Goal: Task Accomplishment & Management: Use online tool/utility

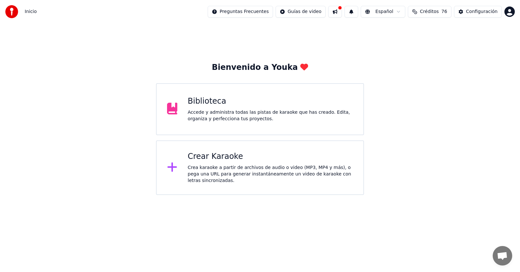
click at [215, 165] on div "Crear Karaoke Crea karaoke a partir de archivos de audio o video (MP3, MP4 y má…" at bounding box center [270, 167] width 165 height 32
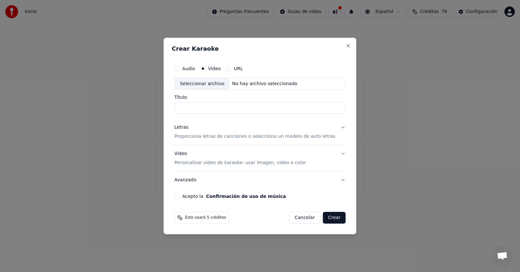
click at [217, 83] on div "Seleccionar archivo" at bounding box center [201, 84] width 55 height 12
type input "**********"
click at [206, 135] on p "Proporciona letras de canciones o selecciona un modelo de auto letras" at bounding box center [254, 136] width 161 height 6
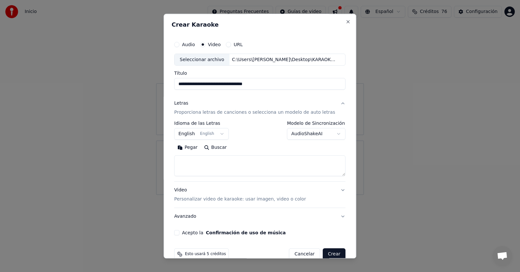
click at [195, 148] on button "Pegar" at bounding box center [187, 148] width 27 height 10
click at [218, 157] on textarea at bounding box center [254, 166] width 160 height 21
type textarea "**********"
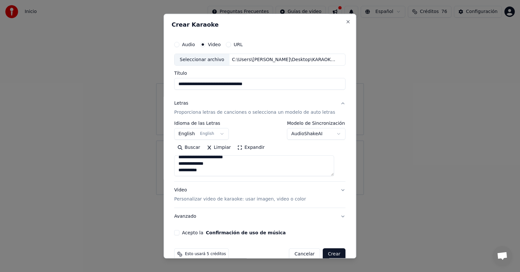
click at [183, 231] on div "Acepto la Confirmación de uso de música" at bounding box center [259, 232] width 171 height 5
click at [179, 233] on button "Acepto la Confirmación de uso de música" at bounding box center [176, 232] width 5 height 5
click at [330, 256] on button "Crear" at bounding box center [333, 254] width 23 height 12
select select "**"
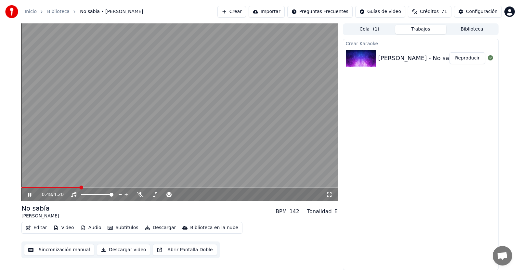
click at [40, 227] on button "Editar" at bounding box center [36, 227] width 26 height 9
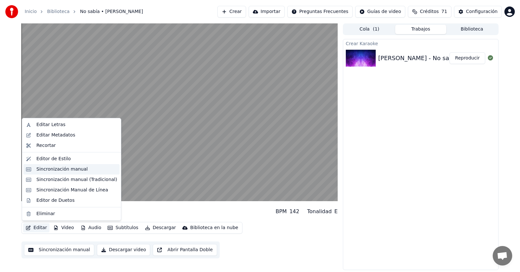
click at [53, 171] on div "Sincronización manual" at bounding box center [61, 169] width 51 height 6
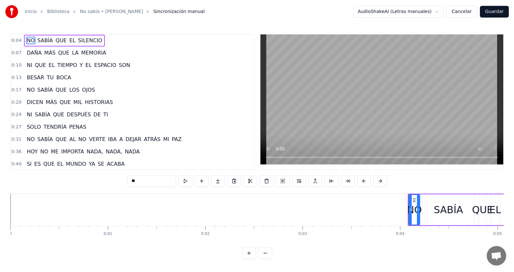
click at [469, 14] on button "Cancelar" at bounding box center [461, 12] width 31 height 12
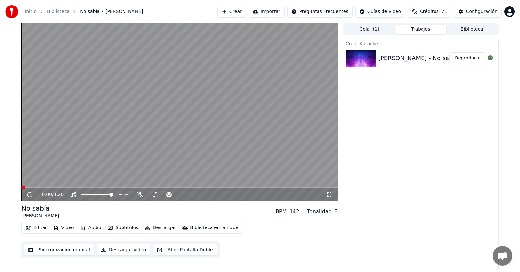
click at [244, 13] on button "Crear" at bounding box center [231, 12] width 29 height 12
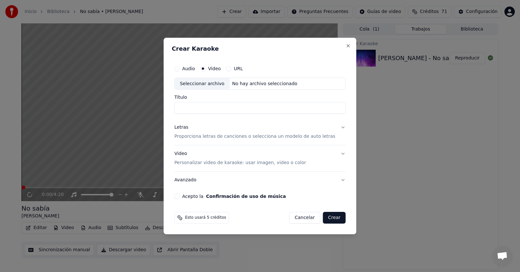
click at [205, 83] on div "Seleccionar archivo" at bounding box center [201, 84] width 55 height 12
click at [193, 135] on p "Proporciona letras de canciones o selecciona un modelo de auto letras" at bounding box center [254, 136] width 161 height 6
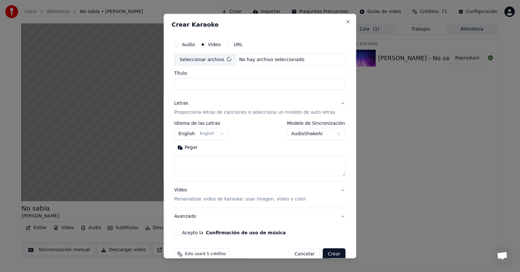
click at [196, 149] on button "Pegar" at bounding box center [187, 148] width 27 height 10
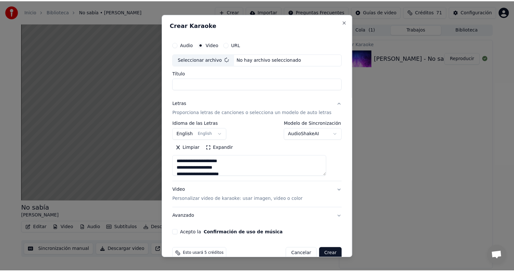
scroll to position [258, 0]
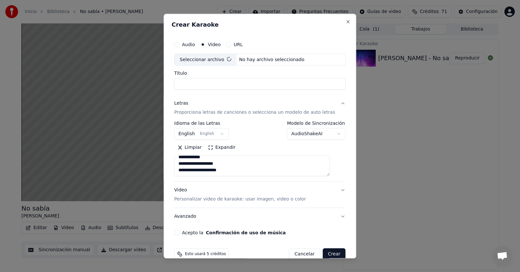
type textarea "**********"
type input "**********"
click at [179, 231] on button "Acepto la Confirmación de uso de música" at bounding box center [176, 232] width 5 height 5
click at [324, 255] on button "Crear" at bounding box center [333, 254] width 23 height 12
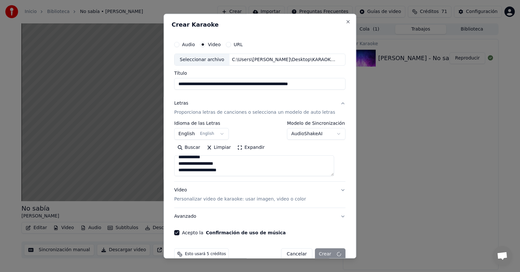
type textarea "**********"
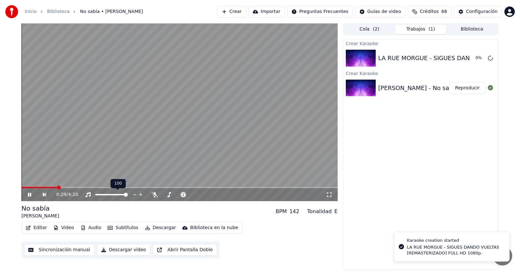
click at [38, 226] on button "Editar" at bounding box center [36, 227] width 26 height 9
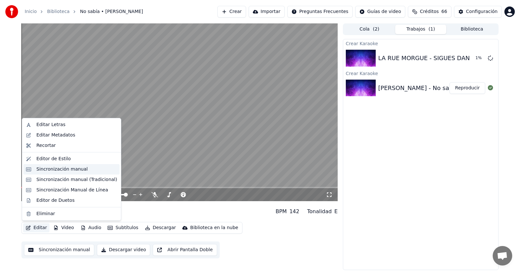
click at [50, 168] on div "Sincronización manual" at bounding box center [61, 169] width 51 height 6
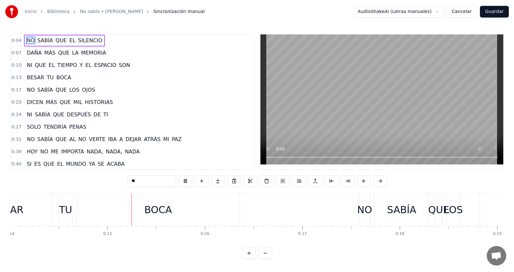
scroll to position [0, 1372]
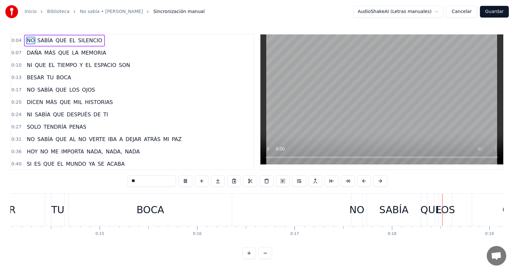
click at [183, 181] on button at bounding box center [186, 181] width 14 height 12
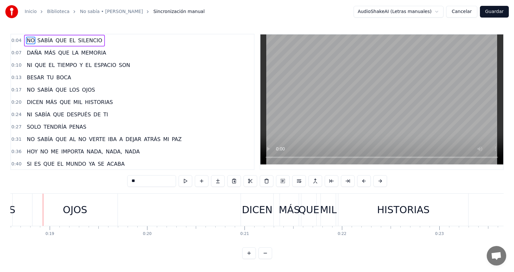
click at [183, 181] on button at bounding box center [186, 181] width 14 height 12
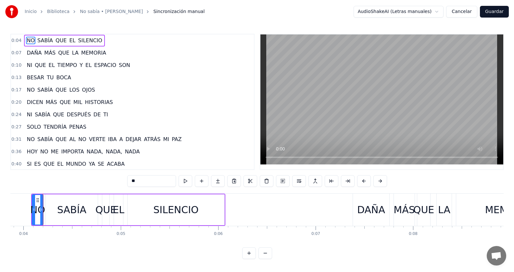
click at [183, 181] on button at bounding box center [186, 181] width 14 height 12
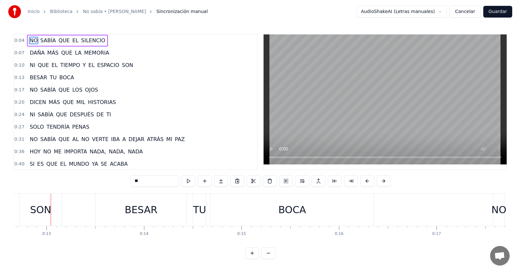
scroll to position [0, 1238]
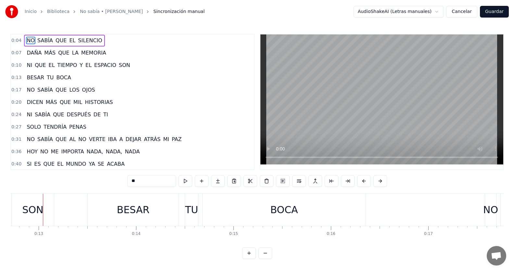
click at [461, 11] on button "Cancelar" at bounding box center [461, 12] width 31 height 12
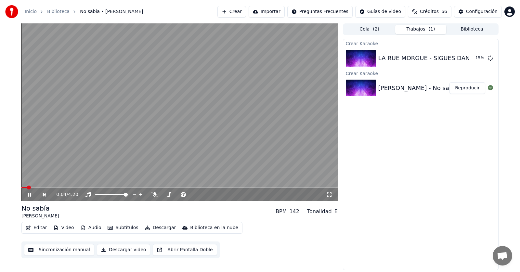
click at [28, 197] on div "0:04 / 4:20" at bounding box center [179, 194] width 311 height 6
click at [26, 194] on div "0:06 / 4:20" at bounding box center [179, 194] width 311 height 6
click at [29, 195] on icon at bounding box center [29, 195] width 3 height 4
click at [244, 10] on button "Crear" at bounding box center [231, 12] width 29 height 12
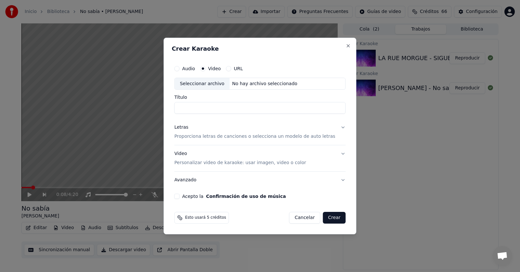
click at [207, 87] on div "Seleccionar archivo" at bounding box center [201, 84] width 55 height 12
type input "**********"
click at [191, 135] on p "Proporciona letras de canciones o selecciona un modelo de auto letras" at bounding box center [254, 136] width 161 height 6
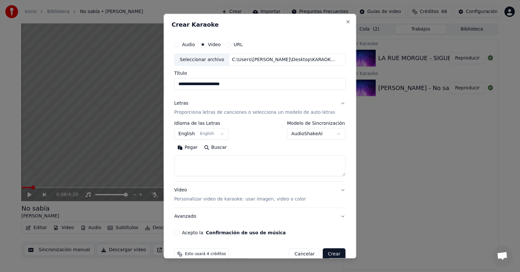
click at [193, 148] on button "Pegar" at bounding box center [187, 148] width 27 height 10
click at [179, 234] on button "Acepto la Confirmación de uso de música" at bounding box center [176, 232] width 5 height 5
type textarea "**********"
click at [322, 255] on button "Crear" at bounding box center [333, 254] width 23 height 12
select select "**"
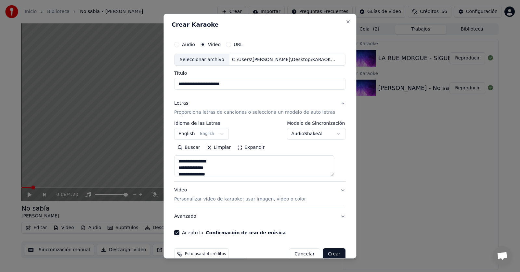
type textarea "**********"
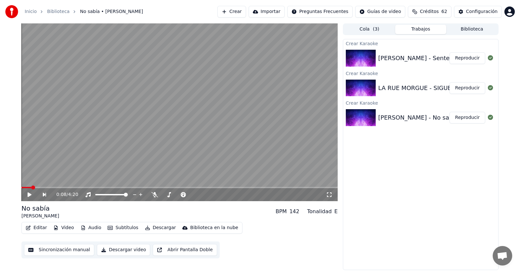
click at [245, 9] on button "Crear" at bounding box center [231, 12] width 29 height 12
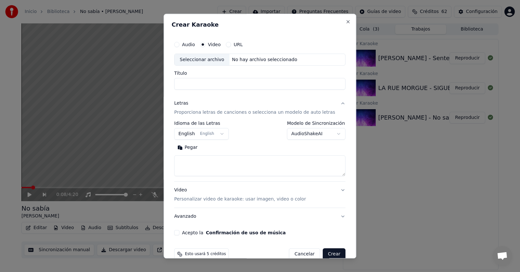
click at [212, 58] on div "Seleccionar archivo" at bounding box center [201, 60] width 55 height 12
type input "**********"
click at [188, 147] on button "Pegar" at bounding box center [187, 148] width 27 height 10
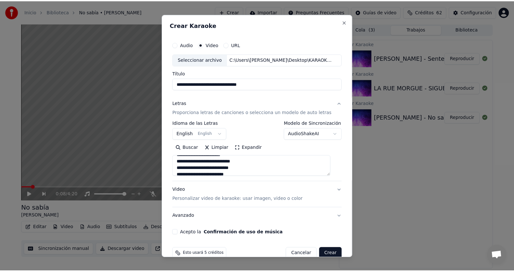
scroll to position [32, 0]
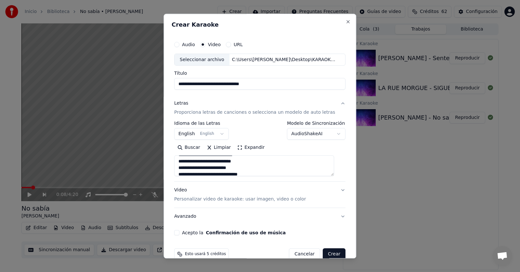
type textarea "**********"
click at [179, 232] on button "Acepto la Confirmación de uso de música" at bounding box center [176, 232] width 5 height 5
click at [327, 251] on button "Crear" at bounding box center [333, 254] width 23 height 12
select select "**"
type textarea "**********"
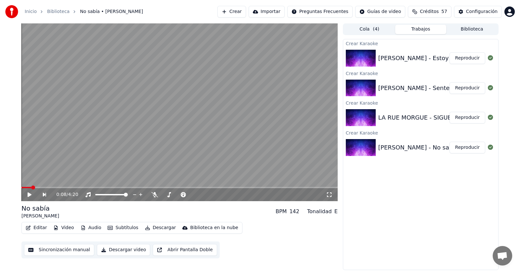
click at [38, 229] on button "Editar" at bounding box center [36, 227] width 26 height 9
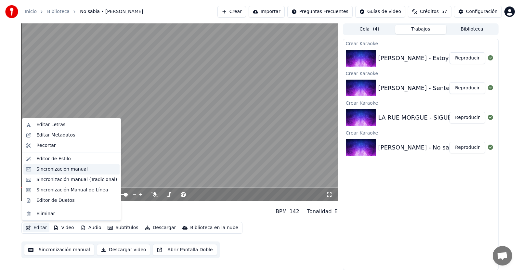
click at [67, 171] on div "Sincronización manual" at bounding box center [61, 169] width 51 height 6
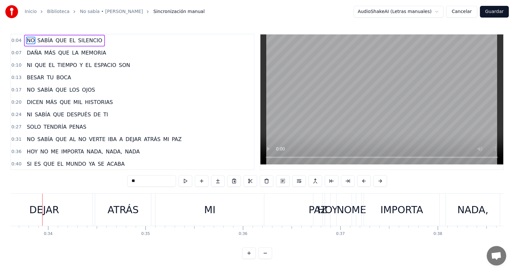
scroll to position [0, 3274]
click at [250, 259] on button at bounding box center [249, 253] width 14 height 12
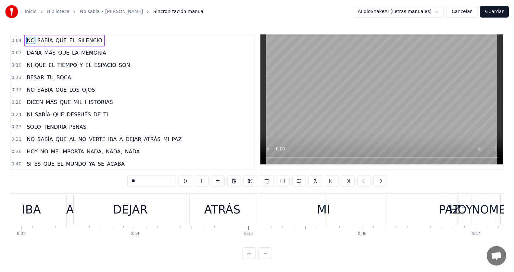
scroll to position [0, 3982]
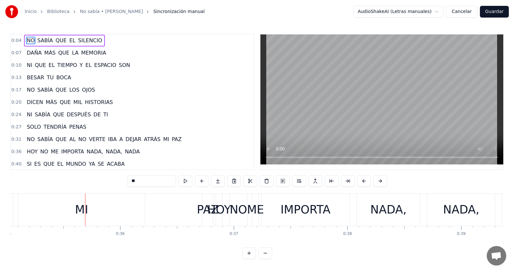
click at [250, 259] on button at bounding box center [249, 253] width 14 height 12
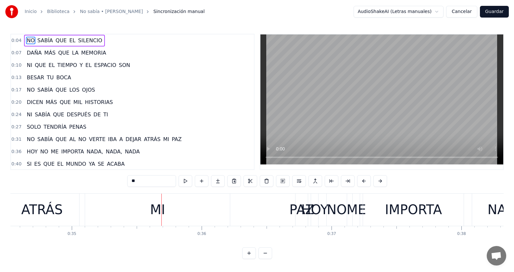
scroll to position [0, 4603]
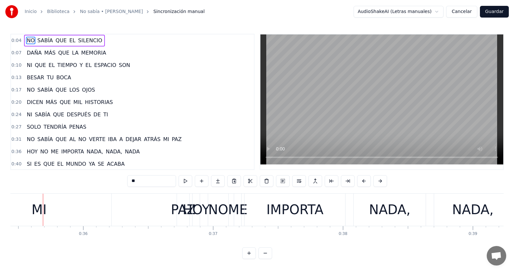
click at [171, 139] on span "PAZ" at bounding box center [176, 138] width 11 height 7
type input "***"
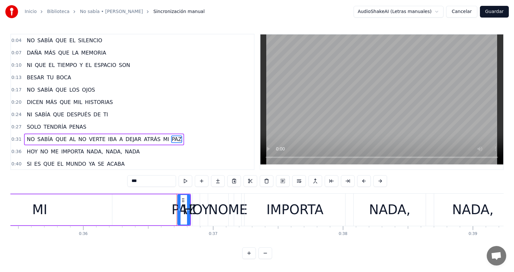
scroll to position [37, 0]
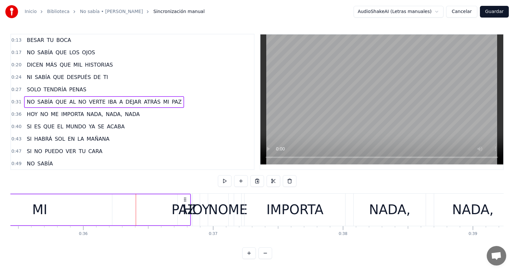
click at [162, 101] on span "MI" at bounding box center [165, 101] width 7 height 7
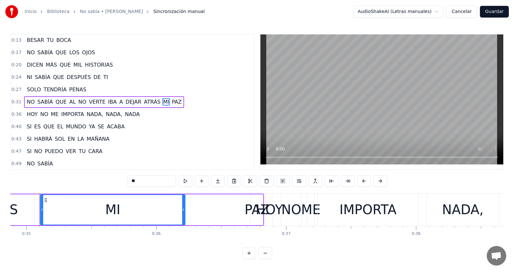
scroll to position [0, 4527]
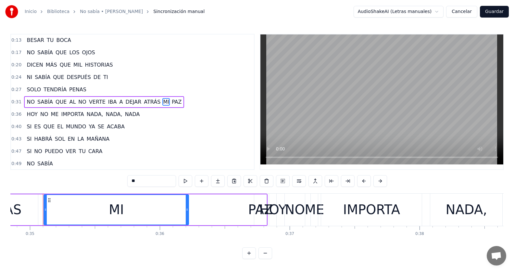
click at [258, 204] on div "PAZ" at bounding box center [260, 209] width 25 height 19
type input "***"
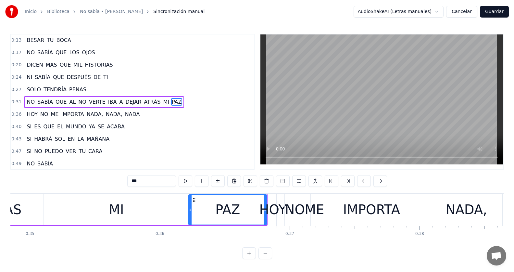
drag, startPoint x: 255, startPoint y: 208, endPoint x: 190, endPoint y: 211, distance: 65.7
click at [190, 211] on icon at bounding box center [190, 209] width 3 height 5
drag, startPoint x: 264, startPoint y: 217, endPoint x: 254, endPoint y: 212, distance: 11.8
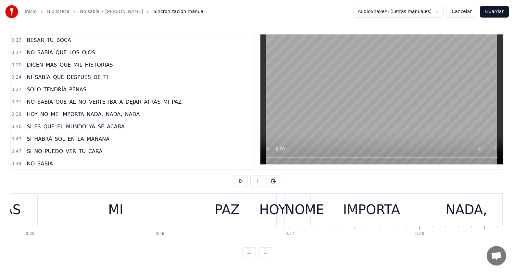
click at [233, 207] on div "PAZ" at bounding box center [227, 209] width 25 height 19
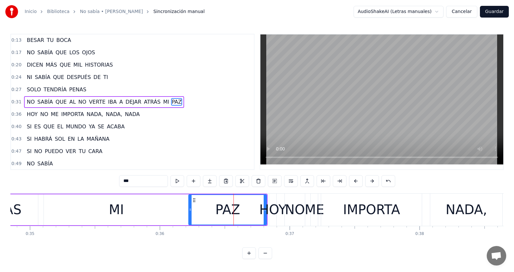
drag, startPoint x: 265, startPoint y: 204, endPoint x: 256, endPoint y: 206, distance: 9.1
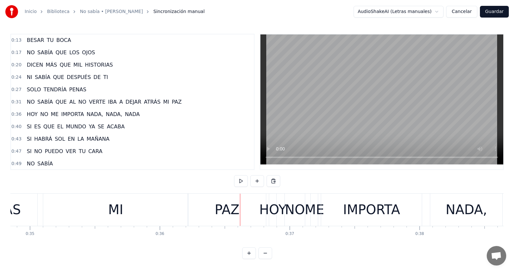
click at [225, 212] on div "PAZ" at bounding box center [227, 209] width 25 height 19
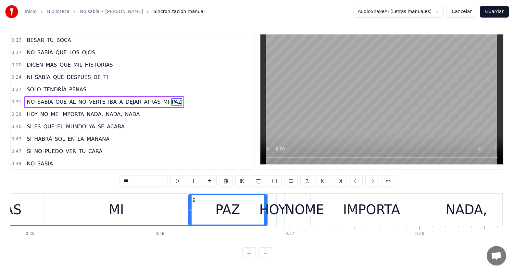
drag, startPoint x: 265, startPoint y: 214, endPoint x: 241, endPoint y: 214, distance: 24.0
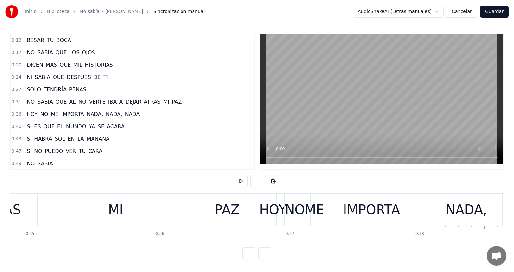
click at [229, 208] on div "PAZ" at bounding box center [227, 209] width 25 height 19
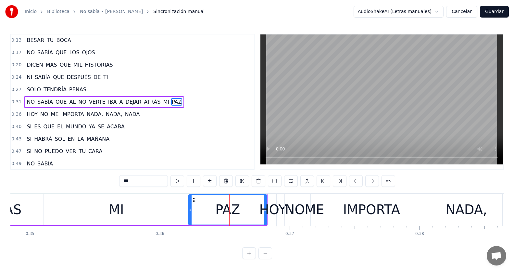
drag, startPoint x: 266, startPoint y: 204, endPoint x: 237, endPoint y: 201, distance: 28.3
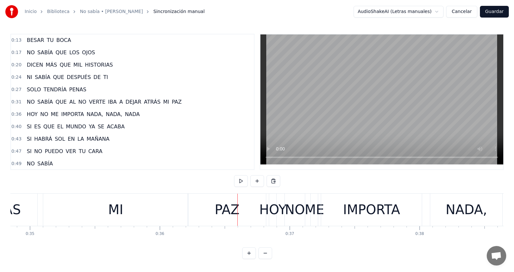
click at [236, 206] on div "PAZ" at bounding box center [227, 209] width 25 height 19
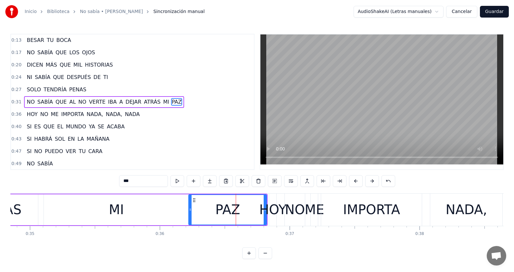
drag, startPoint x: 267, startPoint y: 217, endPoint x: 243, endPoint y: 218, distance: 24.7
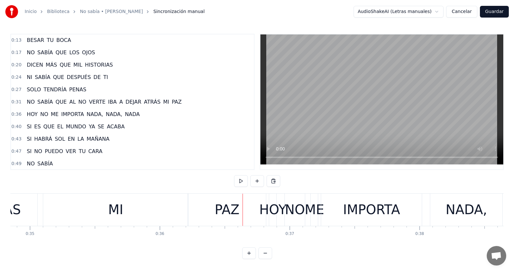
click at [276, 209] on div "HOY" at bounding box center [272, 209] width 27 height 19
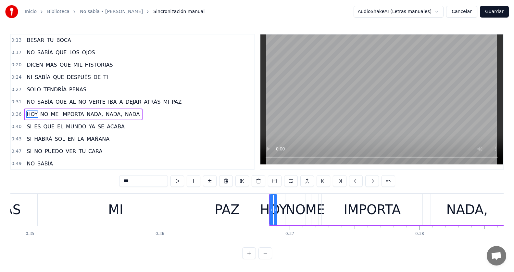
scroll to position [50, 0]
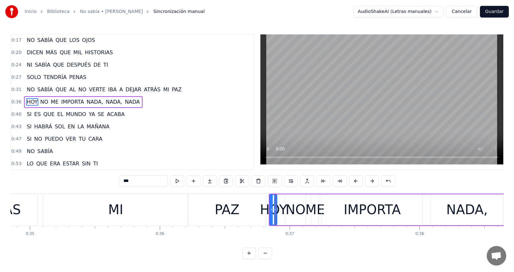
click at [266, 210] on div "HOY" at bounding box center [273, 209] width 27 height 19
click at [235, 208] on div "PAZ" at bounding box center [227, 209] width 25 height 19
type input "***"
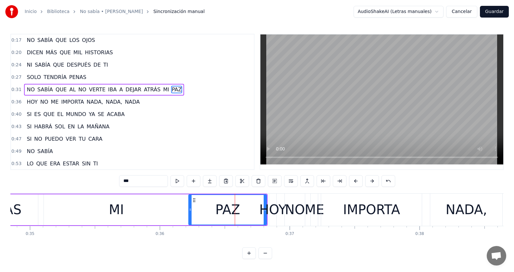
scroll to position [37, 0]
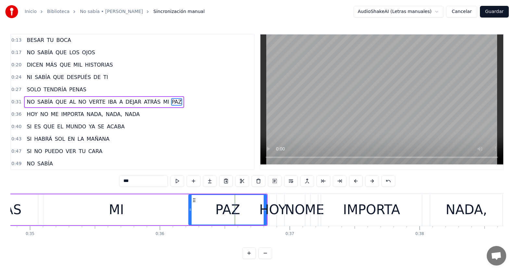
drag, startPoint x: 265, startPoint y: 206, endPoint x: 230, endPoint y: 205, distance: 35.4
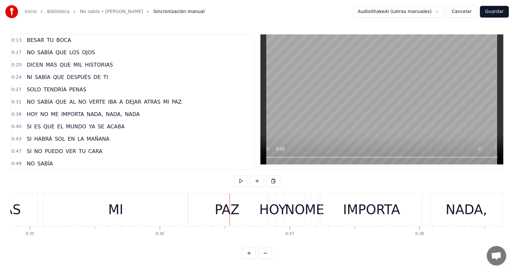
click at [174, 103] on div "0:31 NO SABÍA QUE AL NO VERTE IBA A DEJAR ATRÁS MI PAZ" at bounding box center [132, 102] width 243 height 12
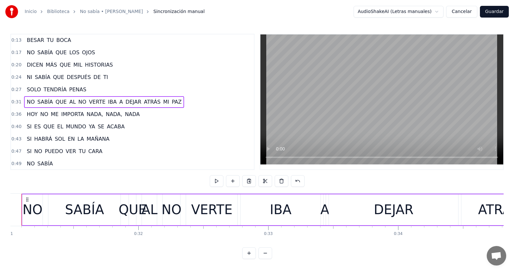
scroll to position [0, 4007]
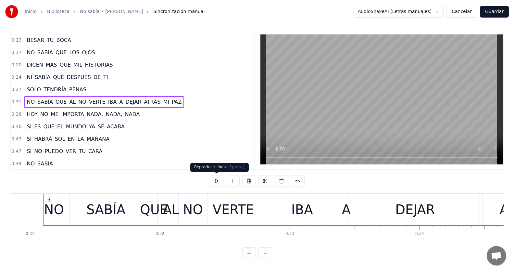
click at [217, 181] on button at bounding box center [217, 181] width 14 height 12
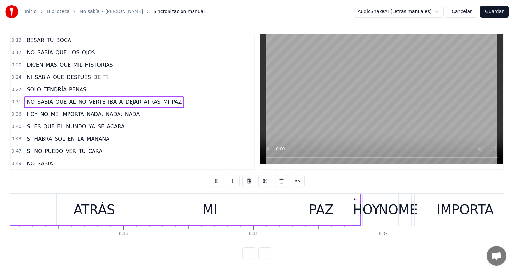
scroll to position [0, 4437]
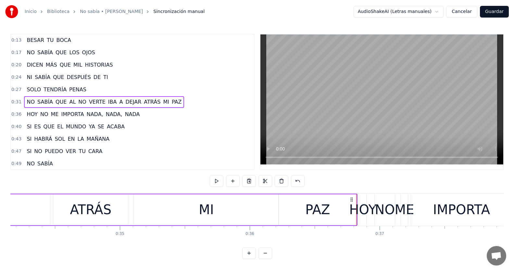
click at [234, 210] on div "MI" at bounding box center [206, 209] width 145 height 31
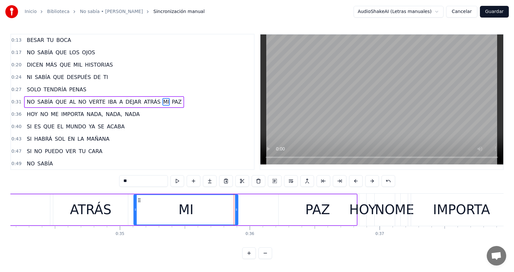
drag, startPoint x: 276, startPoint y: 209, endPoint x: 235, endPoint y: 214, distance: 40.8
click at [235, 214] on div at bounding box center [236, 210] width 3 height 30
click at [301, 205] on div "PAZ" at bounding box center [318, 209] width 78 height 31
type input "***"
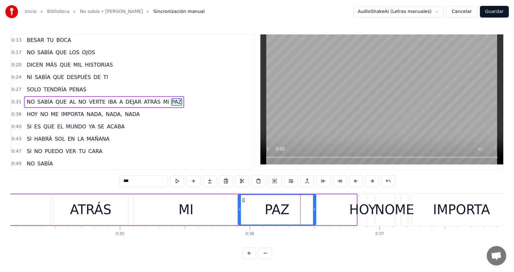
drag, startPoint x: 284, startPoint y: 200, endPoint x: 243, endPoint y: 198, distance: 40.6
click at [243, 198] on icon at bounding box center [243, 199] width 5 height 5
drag, startPoint x: 314, startPoint y: 212, endPoint x: 287, endPoint y: 214, distance: 27.1
click at [287, 214] on div at bounding box center [287, 210] width 3 height 30
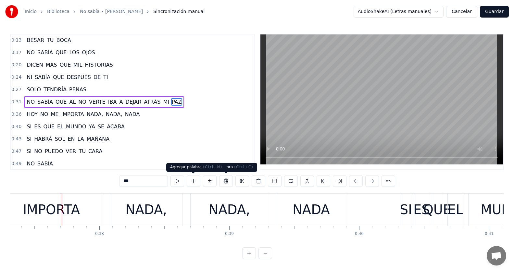
scroll to position [0, 4865]
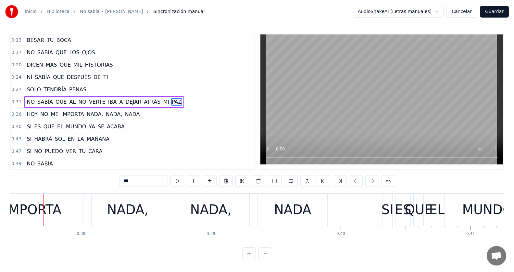
click at [179, 100] on div "0:31 NO SABÍA QUE AL NO VERTE IBA A DEJAR ATRÁS MI PAZ" at bounding box center [132, 102] width 243 height 12
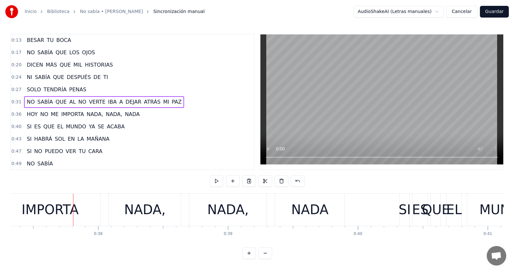
scroll to position [0, 4878]
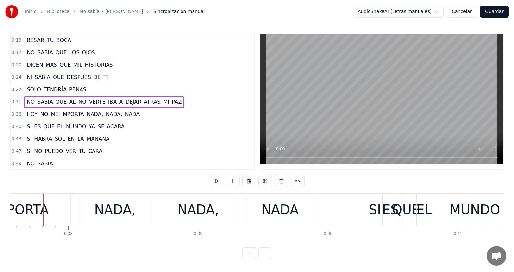
click at [27, 117] on span "HOY" at bounding box center [32, 113] width 12 height 7
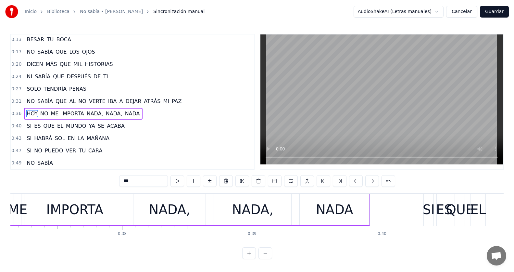
scroll to position [0, 4753]
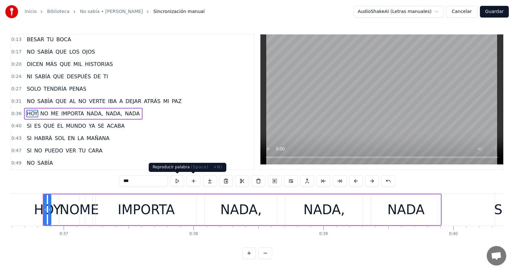
click at [180, 181] on button at bounding box center [177, 181] width 14 height 12
click at [157, 115] on div "0:36 [DATE] NO ME IMPORTA NADA, NADA, NADA" at bounding box center [132, 113] width 243 height 12
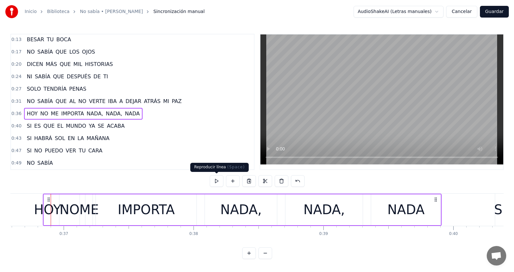
click at [213, 180] on button at bounding box center [217, 181] width 14 height 12
click at [176, 102] on div "0:31 NO SABÍA QUE AL NO VERTE IBA A DEJAR ATRÁS MI PAZ" at bounding box center [132, 101] width 243 height 12
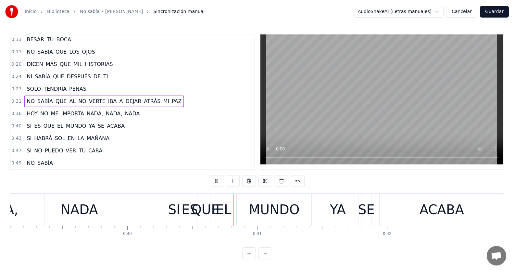
scroll to position [0, 5183]
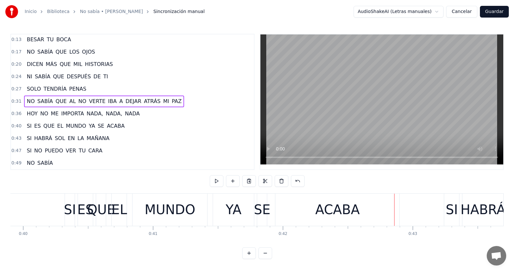
click at [182, 99] on div "0:31 NO SABÍA QUE AL NO VERTE IBA A DEJAR ATRÁS MI PAZ" at bounding box center [132, 101] width 243 height 12
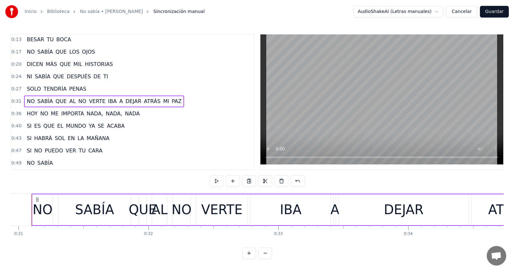
scroll to position [0, 4007]
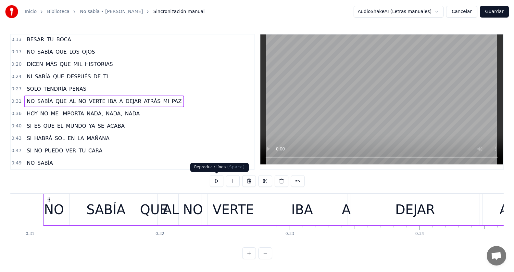
click at [213, 177] on button at bounding box center [217, 181] width 14 height 12
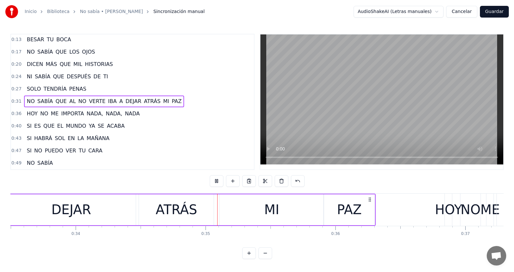
scroll to position [0, 4443]
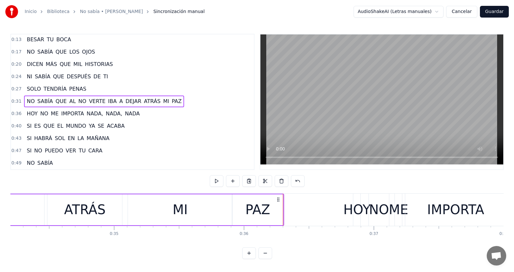
click at [153, 111] on div "0:36 [DATE] NO ME IMPORTA NADA, NADA, NADA" at bounding box center [132, 113] width 243 height 12
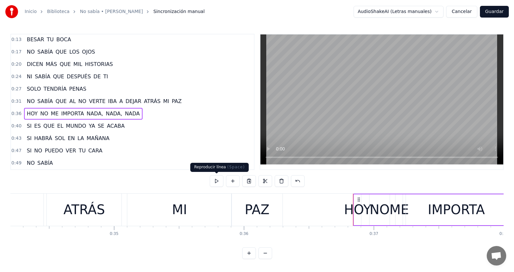
click at [222, 180] on button at bounding box center [217, 181] width 14 height 12
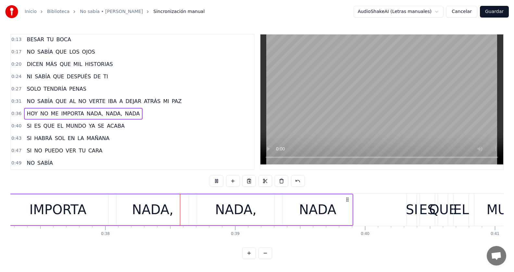
scroll to position [0, 4881]
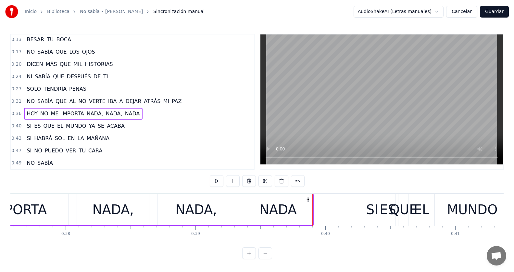
click at [185, 104] on div "0:31 NO SABÍA QUE AL NO VERTE IBA A DEJAR ATRÁS MI PAZ" at bounding box center [132, 101] width 243 height 12
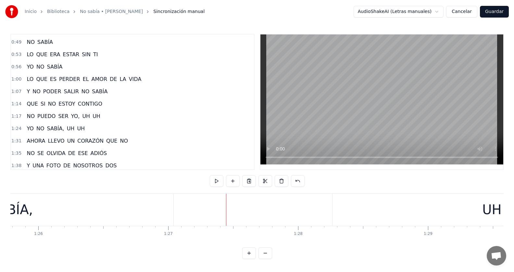
scroll to position [168, 0]
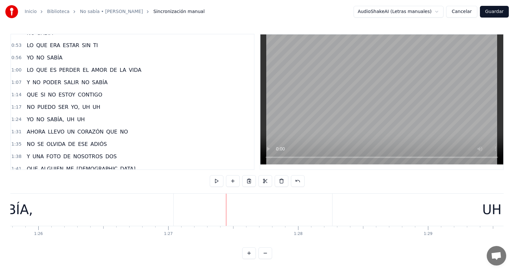
click at [50, 117] on span "SABÍA," at bounding box center [55, 119] width 19 height 7
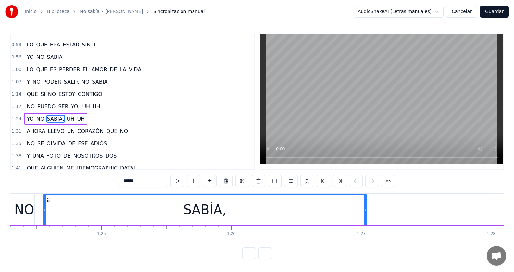
scroll to position [0, 10949]
click at [135, 181] on input "******" at bounding box center [143, 181] width 49 height 12
type input "*********"
click at [113, 119] on div "1:[DEMOGRAPHIC_DATA] NO SABÍA..AA UH UH" at bounding box center [132, 119] width 243 height 12
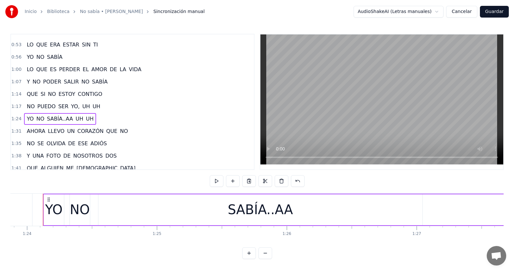
scroll to position [0, 10894]
click at [218, 182] on button at bounding box center [217, 181] width 14 height 12
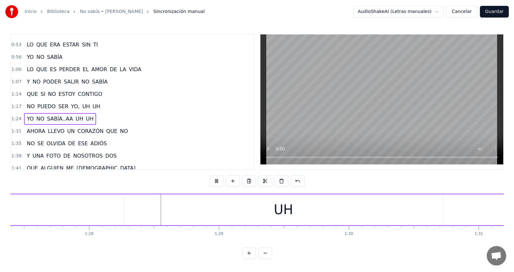
scroll to position [0, 11362]
click at [218, 182] on button at bounding box center [217, 181] width 14 height 12
click at [92, 117] on div "1:[DEMOGRAPHIC_DATA] NO SABÍA..AA UH UH" at bounding box center [132, 119] width 243 height 12
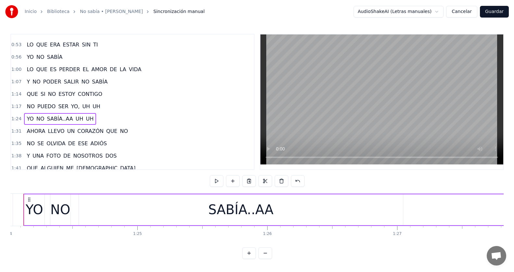
scroll to position [0, 10894]
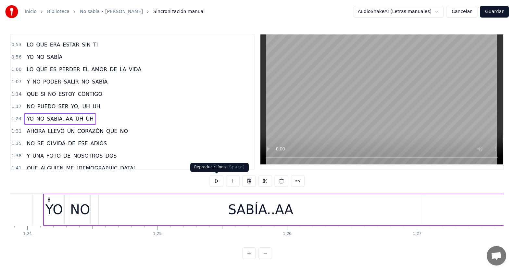
click at [220, 181] on button at bounding box center [217, 181] width 14 height 12
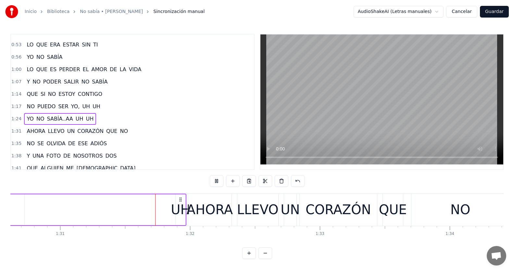
scroll to position [0, 11786]
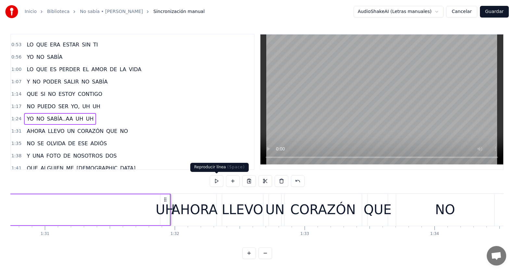
click at [217, 183] on button at bounding box center [217, 181] width 14 height 12
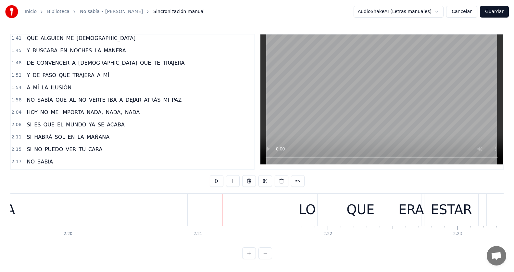
scroll to position [331, 0]
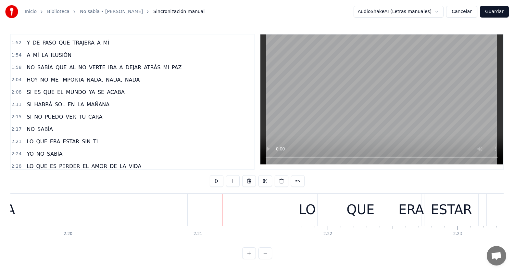
click at [43, 129] on span "SABÍA" at bounding box center [45, 128] width 17 height 7
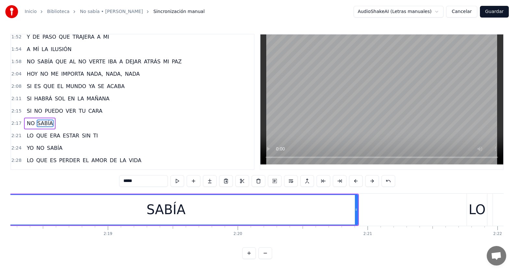
scroll to position [0, 17888]
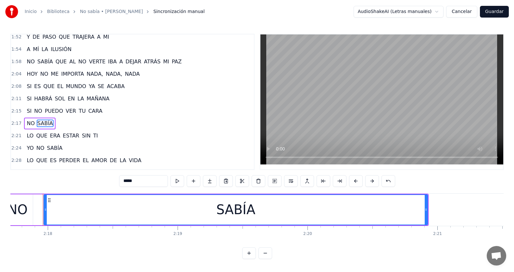
click at [135, 182] on input "*****" at bounding box center [143, 181] width 49 height 12
type input "**********"
click at [126, 123] on div "2:17 NO SABÍA..AAA" at bounding box center [132, 123] width 243 height 12
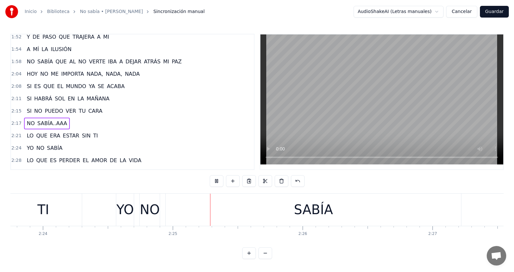
scroll to position [0, 18751]
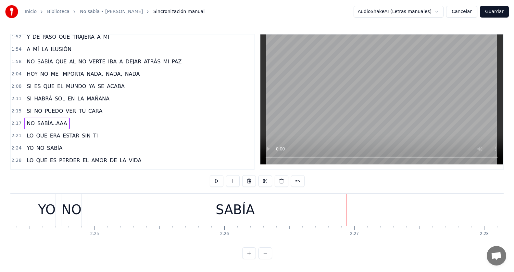
click at [50, 151] on span "SABÍA" at bounding box center [54, 147] width 17 height 7
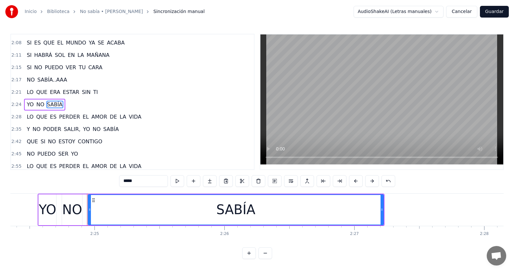
scroll to position [383, 0]
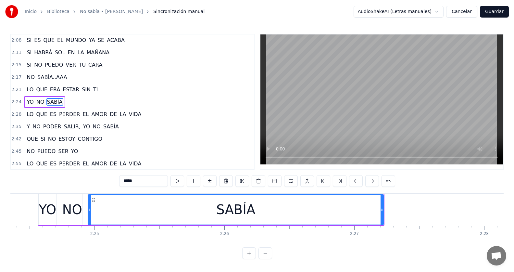
click at [156, 185] on input "*****" at bounding box center [143, 181] width 49 height 12
type input "**********"
click at [83, 101] on div "2:[DEMOGRAPHIC_DATA] NO SABÍA..AAA" at bounding box center [132, 102] width 243 height 12
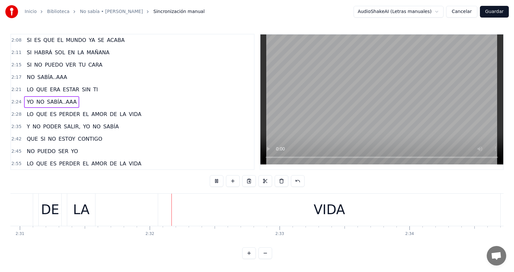
scroll to position [0, 19643]
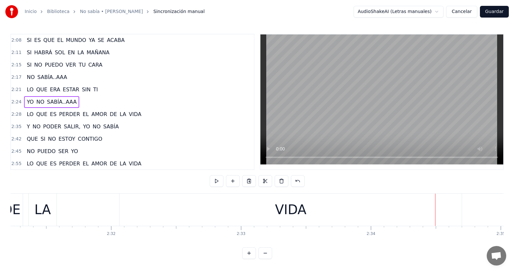
click at [128, 113] on span "VIDA" at bounding box center [135, 113] width 14 height 7
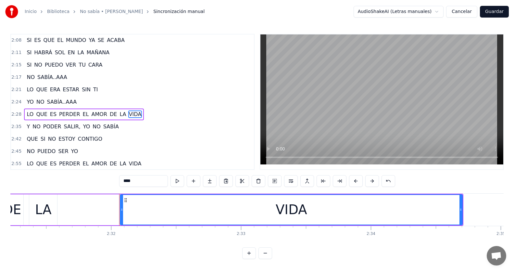
scroll to position [395, 0]
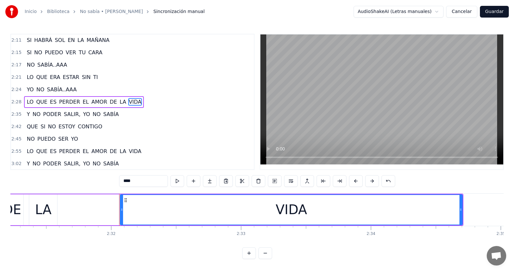
click at [143, 178] on input "****" at bounding box center [143, 181] width 49 height 12
type input "*********"
click at [157, 95] on div "2:[DEMOGRAPHIC_DATA] NO SABÍA..AAA" at bounding box center [132, 89] width 243 height 12
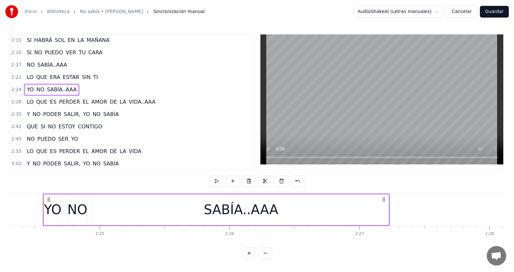
click at [155, 101] on div "2:28 LO QUE ES PERDER EL AMOR DE LA VIDA..AAA" at bounding box center [132, 102] width 243 height 12
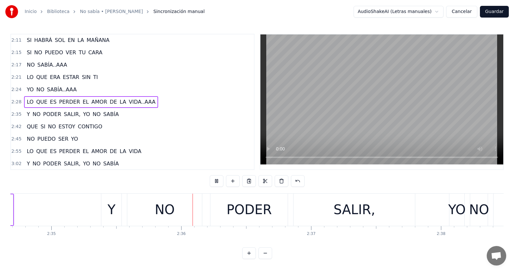
scroll to position [0, 20145]
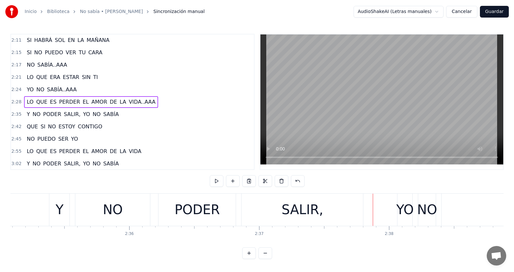
click at [82, 114] on span "YO" at bounding box center [86, 113] width 8 height 7
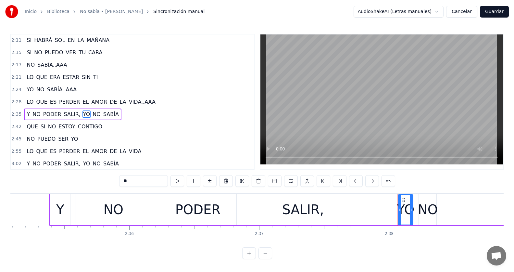
scroll to position [408, 0]
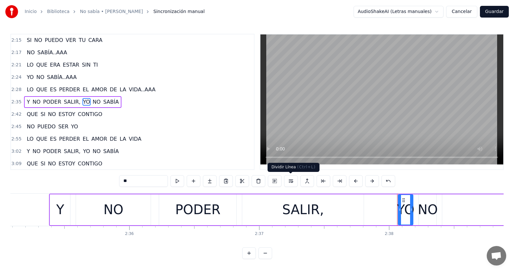
click at [296, 180] on button at bounding box center [291, 181] width 14 height 12
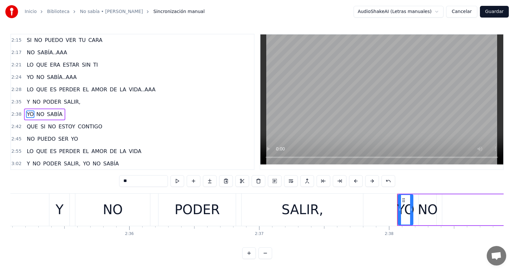
scroll to position [420, 0]
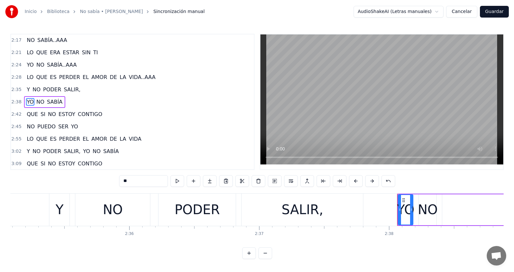
click at [88, 92] on div "2:35 Y NO PODER SALIR," at bounding box center [132, 89] width 243 height 12
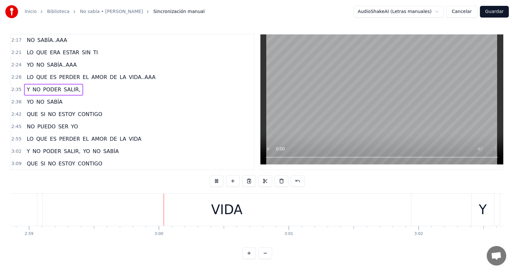
scroll to position [0, 23243]
click at [128, 137] on span "VIDA" at bounding box center [135, 138] width 14 height 7
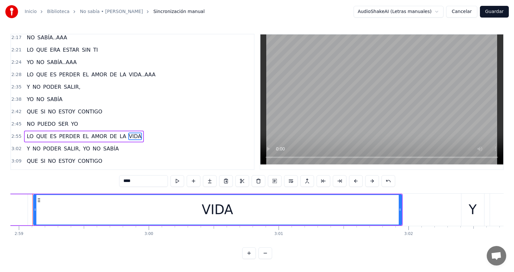
scroll to position [0, 23232]
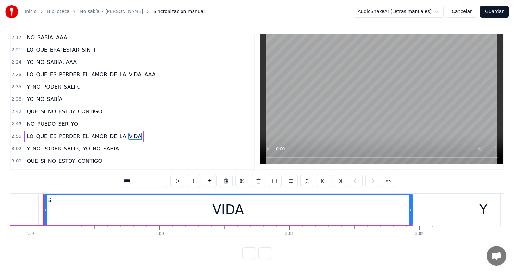
click at [143, 183] on input "****" at bounding box center [143, 181] width 49 height 12
type input "*********"
click at [150, 134] on div "2:55 LO QUE ES PERDER EL AMOR DE LA VIDA..AAA" at bounding box center [132, 136] width 243 height 12
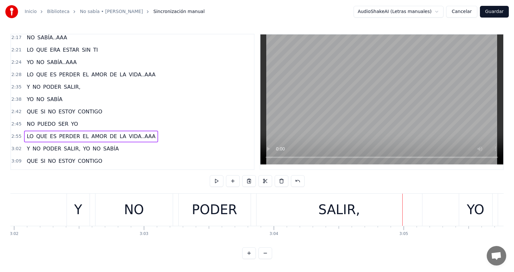
scroll to position [455, 0]
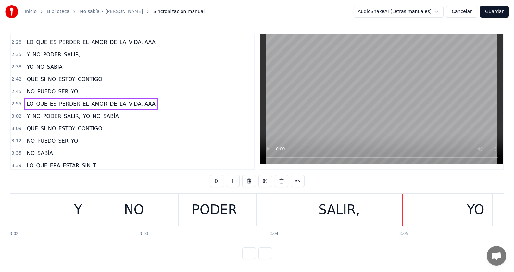
click at [82, 117] on span "YO" at bounding box center [86, 115] width 8 height 7
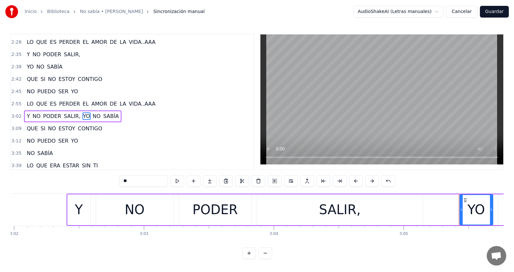
scroll to position [469, 0]
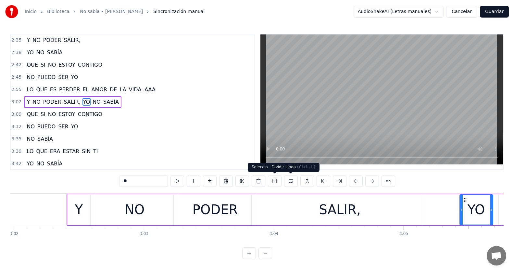
click at [291, 183] on button at bounding box center [291, 181] width 14 height 12
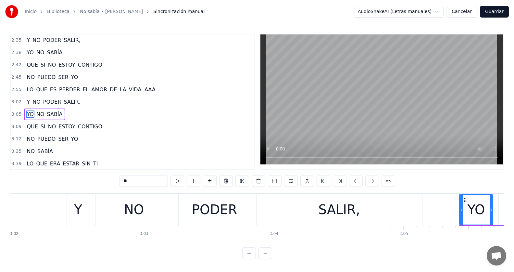
scroll to position [482, 0]
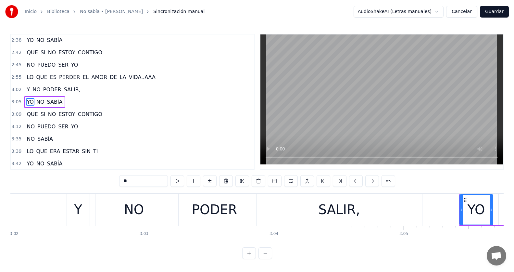
click at [94, 90] on div "3:02 Y NO PODER SALIR," at bounding box center [132, 89] width 243 height 12
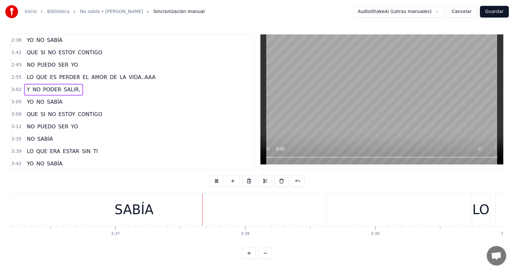
scroll to position [0, 28151]
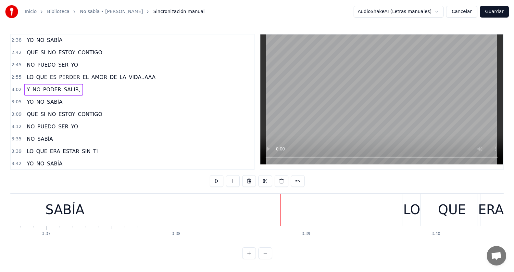
click at [40, 141] on span "SABÍA" at bounding box center [45, 138] width 17 height 7
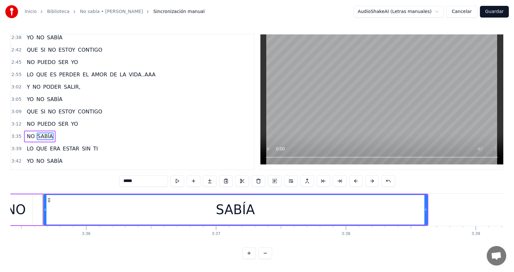
scroll to position [0, 27981]
click at [141, 183] on input "*****" at bounding box center [143, 181] width 49 height 12
type input "**********"
click at [86, 132] on div "3:35 NO SABÍA..AAA" at bounding box center [132, 136] width 243 height 12
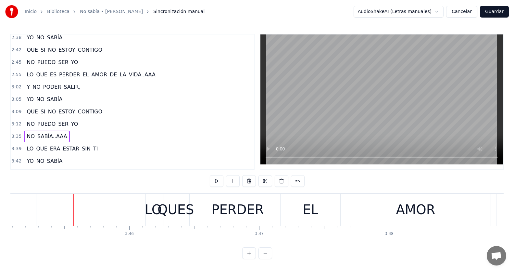
scroll to position [0, 29239]
click at [57, 165] on span "SABÍA" at bounding box center [54, 160] width 17 height 7
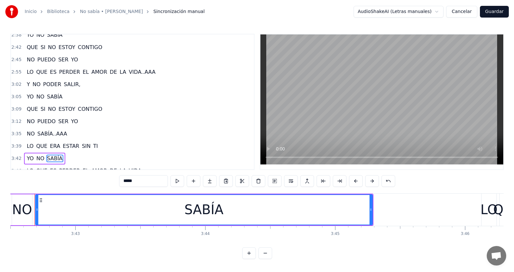
scroll to position [0, 28893]
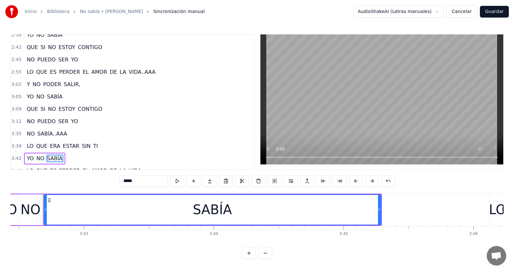
click at [135, 180] on input "*****" at bounding box center [143, 181] width 49 height 12
type input "**********"
click at [112, 156] on div "3:[DEMOGRAPHIC_DATA] NO SABÍA..AAA" at bounding box center [132, 158] width 243 height 12
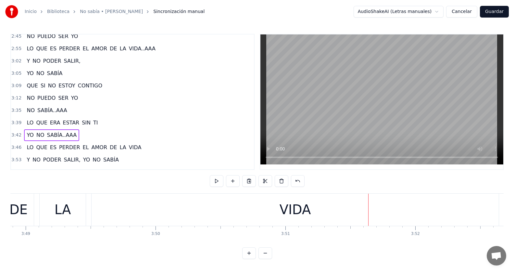
scroll to position [519, 0]
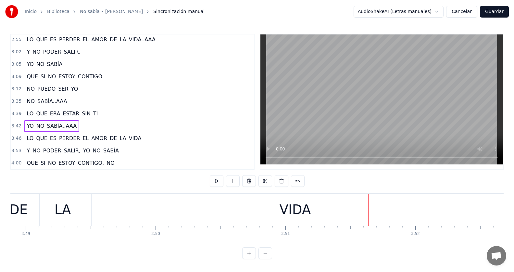
click at [128, 136] on span "VIDA" at bounding box center [135, 137] width 14 height 7
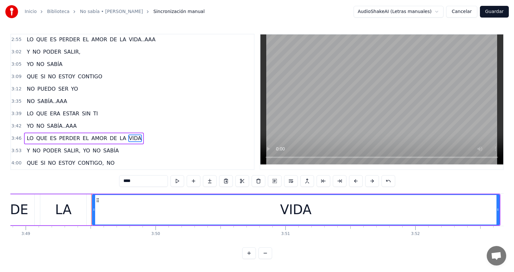
scroll to position [544, 0]
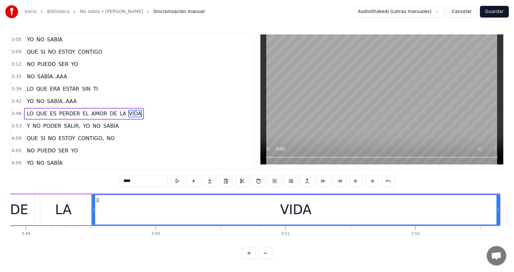
click at [129, 181] on input "****" at bounding box center [143, 181] width 49 height 12
click at [129, 179] on input "*****" at bounding box center [143, 181] width 49 height 12
type input "********"
click at [148, 113] on div "3:46 LO QUE ES PERDER EL AMOR DE LA VI..DAAA" at bounding box center [132, 113] width 243 height 12
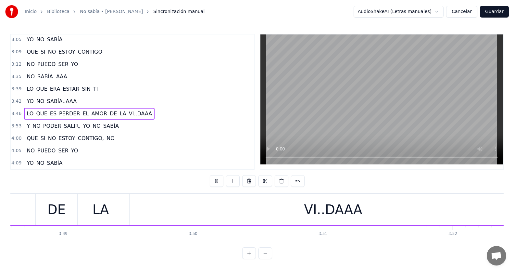
scroll to position [0, 29805]
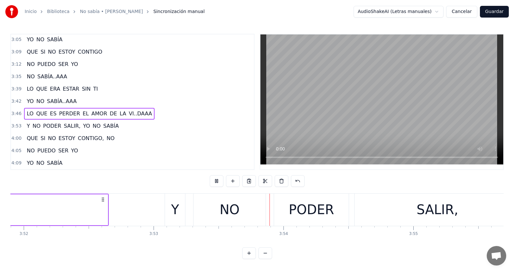
click at [151, 112] on div "3:46 LO QUE ES PERDER EL AMOR DE LA VI..DAAA" at bounding box center [132, 113] width 243 height 12
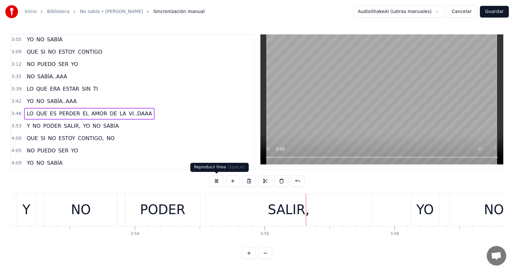
click at [216, 180] on button at bounding box center [217, 181] width 14 height 12
click at [148, 115] on div "3:46 LO QUE ES PERDER EL AMOR DE LA VI..DAAA" at bounding box center [132, 113] width 243 height 12
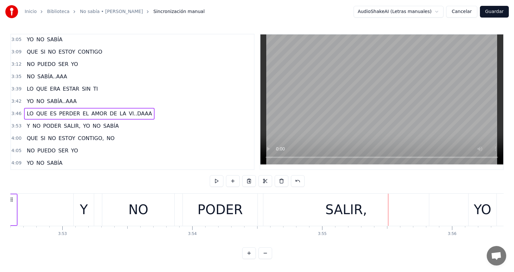
scroll to position [3, 0]
click at [82, 123] on span "YO" at bounding box center [86, 125] width 8 height 7
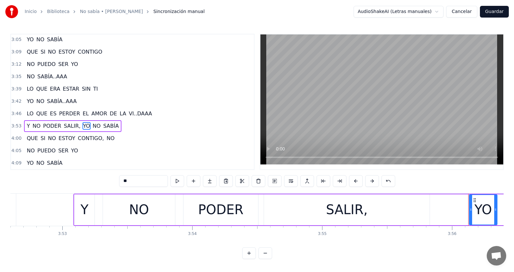
scroll to position [0, 0]
click at [293, 183] on button at bounding box center [291, 181] width 14 height 12
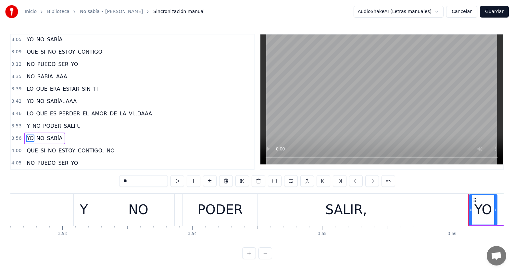
scroll to position [556, 0]
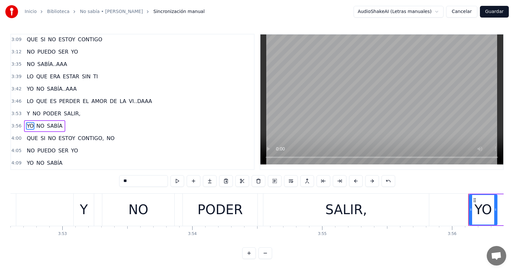
click at [109, 112] on div "3:53 Y NO PODER SALIR," at bounding box center [132, 113] width 243 height 12
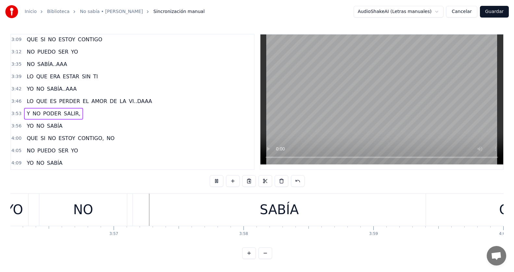
scroll to position [0, 30682]
click at [57, 128] on span "SABÍA" at bounding box center [54, 125] width 17 height 7
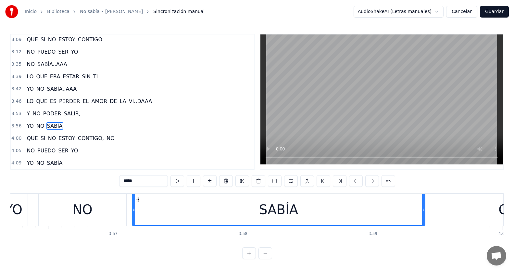
click at [143, 179] on input "*****" at bounding box center [143, 181] width 49 height 12
type input "**********"
click at [89, 130] on div "3:[DEMOGRAPHIC_DATA] NO SABÍA..AAA" at bounding box center [132, 126] width 243 height 12
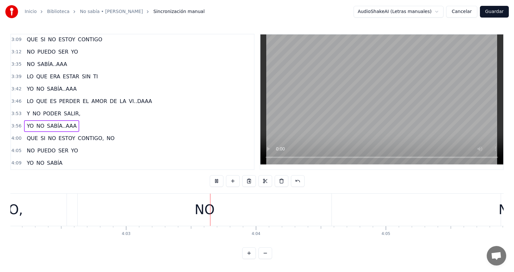
scroll to position [0, 31516]
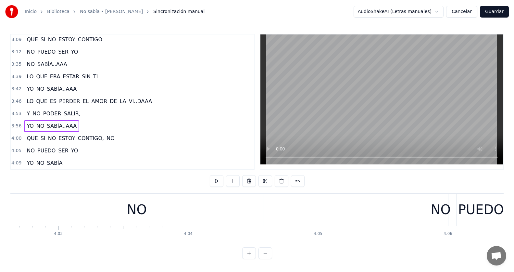
click at [107, 138] on span "NO" at bounding box center [110, 138] width 9 height 8
click at [106, 140] on span "NO" at bounding box center [110, 137] width 9 height 7
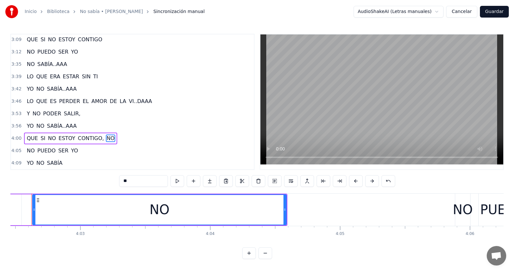
scroll to position [0, 31483]
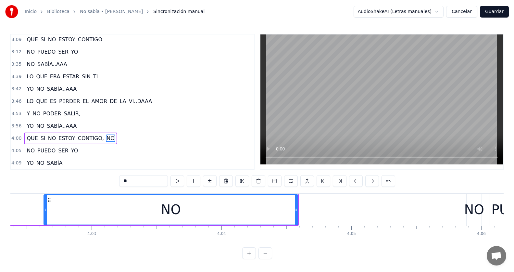
click at [149, 181] on input "**" at bounding box center [143, 181] width 49 height 12
type input "*******"
click at [132, 134] on div "4:00 QUE SI NO ESTOY CONTIGO, NO..OOO" at bounding box center [132, 138] width 243 height 12
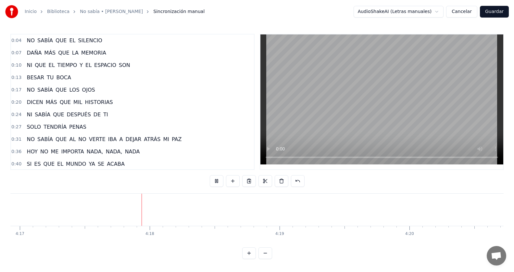
scroll to position [0, 33374]
click at [103, 43] on div "0:04 NO SABÍA QUE EL SILENCIO" at bounding box center [132, 40] width 243 height 12
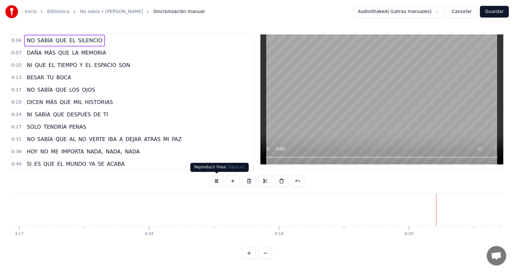
click at [219, 180] on button at bounding box center [217, 181] width 14 height 12
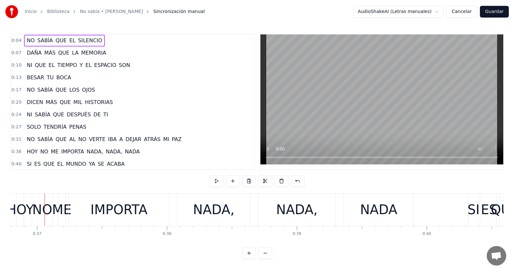
scroll to position [0, 4781]
click at [146, 152] on div "0:36 [DATE] NO ME IMPORTA NADA, NADA, NADA" at bounding box center [132, 151] width 243 height 12
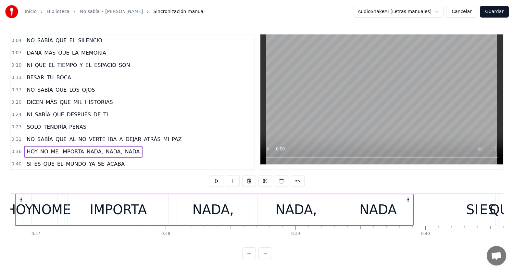
scroll to position [0, 4753]
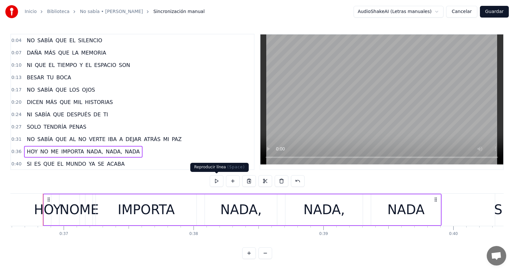
click at [214, 181] on button at bounding box center [217, 181] width 14 height 12
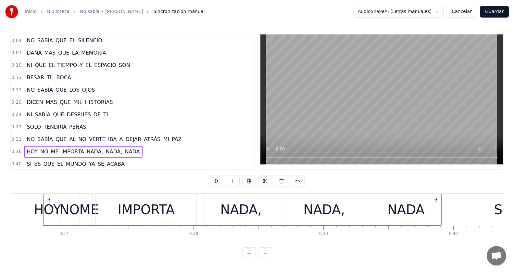
click at [214, 181] on button at bounding box center [217, 181] width 14 height 12
click at [144, 154] on div "0:36 [DATE] NO ME IMPORTA NADA, NADA, NADA" at bounding box center [132, 151] width 243 height 12
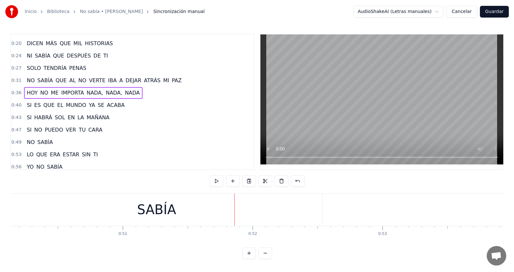
scroll to position [65, 0]
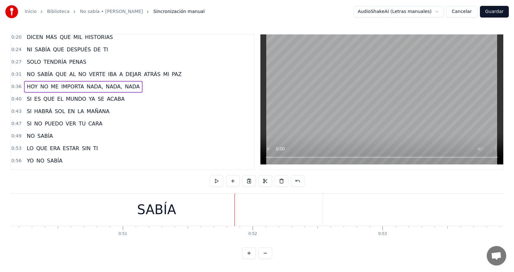
click at [48, 138] on span "SABÍA" at bounding box center [45, 135] width 17 height 7
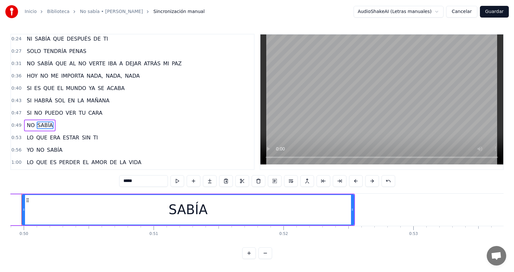
scroll to position [0, 6460]
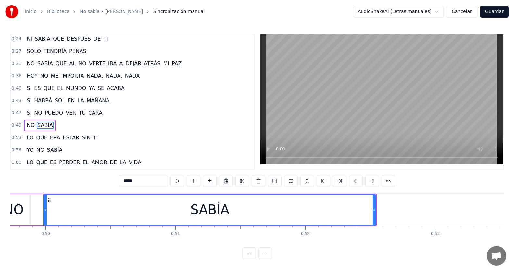
click at [141, 183] on input "*****" at bounding box center [143, 181] width 49 height 12
type input "**********"
click at [81, 126] on div "0:49 NO SABÍA..AAA" at bounding box center [132, 125] width 243 height 12
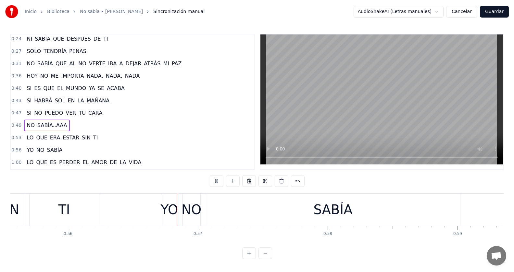
scroll to position [0, 7281]
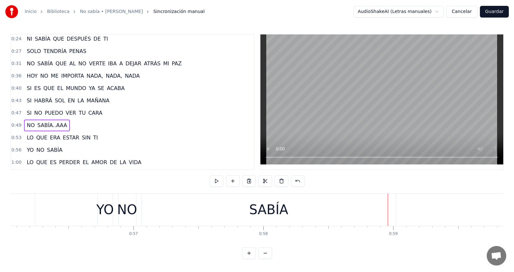
click at [57, 149] on span "SABÍA" at bounding box center [54, 149] width 17 height 7
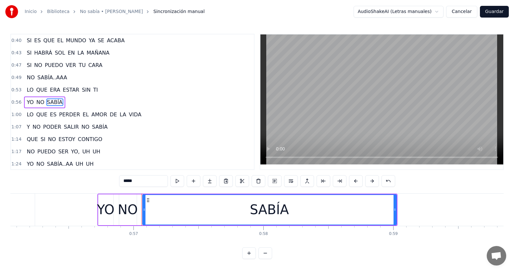
scroll to position [124, 0]
drag, startPoint x: 143, startPoint y: 178, endPoint x: 137, endPoint y: 182, distance: 6.7
click at [142, 180] on input "*****" at bounding box center [143, 181] width 49 height 12
type input "**********"
click at [108, 103] on div "0:[DEMOGRAPHIC_DATA] NO SABÍA..AAA" at bounding box center [132, 102] width 243 height 12
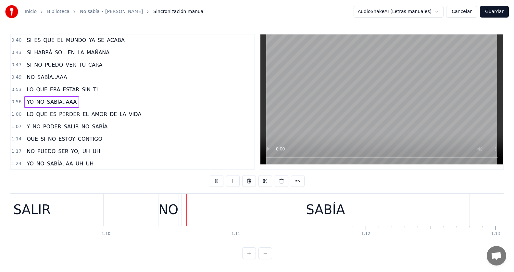
scroll to position [0, 9046]
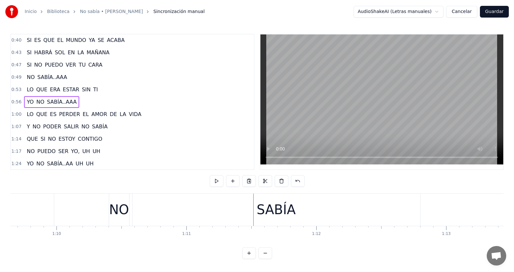
click at [71, 128] on span "SALIR" at bounding box center [71, 126] width 16 height 7
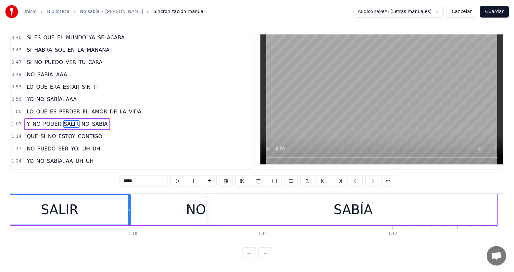
scroll to position [0, 8915]
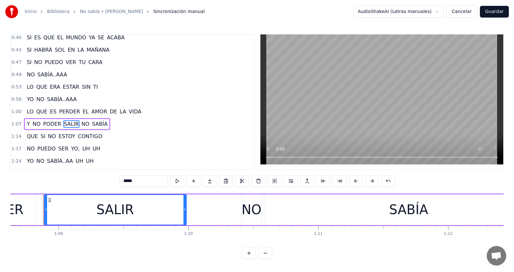
click at [138, 183] on input "*****" at bounding box center [143, 181] width 49 height 12
type input "******"
click at [121, 126] on div "1:07 Y NO PODER SALIR, NO SABÍA" at bounding box center [132, 124] width 243 height 12
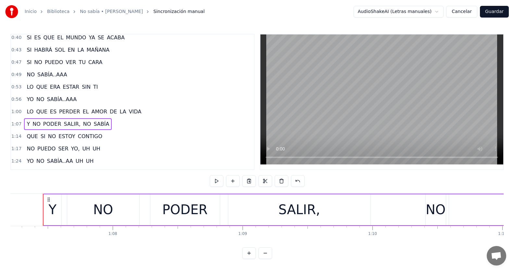
scroll to position [0, 8730]
click at [82, 127] on span "NO" at bounding box center [86, 123] width 9 height 7
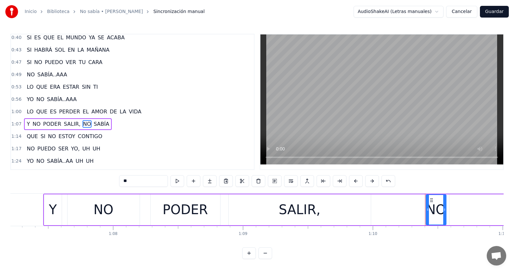
scroll to position [148, 0]
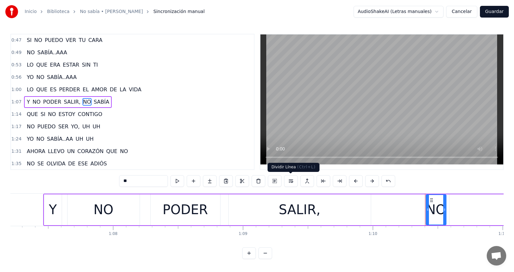
click at [289, 178] on button at bounding box center [291, 181] width 14 height 12
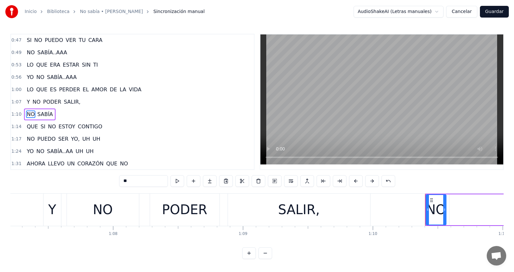
scroll to position [161, 0]
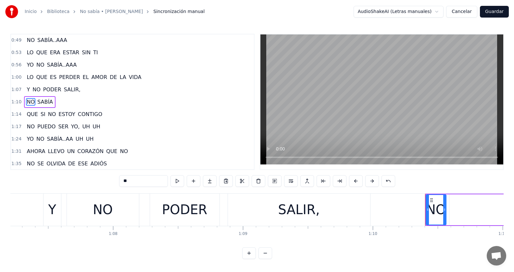
click at [81, 88] on div "1:07 Y NO PODER SALIR," at bounding box center [132, 89] width 243 height 12
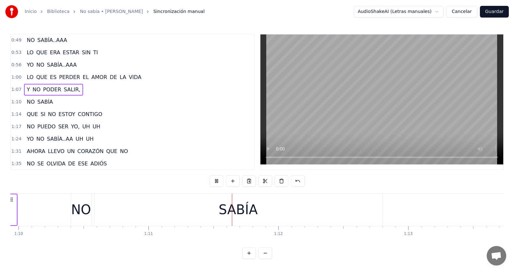
scroll to position [0, 9198]
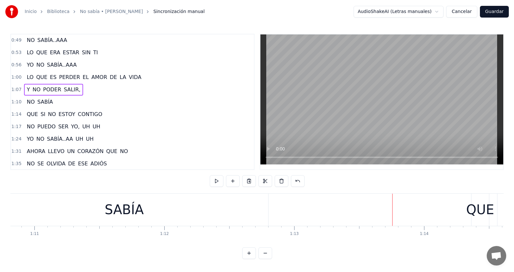
click at [46, 105] on span "SABÍA" at bounding box center [45, 101] width 17 height 7
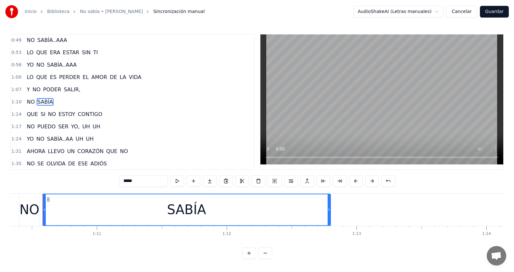
scroll to position [0, 9135]
click at [138, 178] on input "*****" at bounding box center [143, 181] width 49 height 12
type input "**********"
click at [87, 103] on div "1:10 NO SABÍA..AAA" at bounding box center [132, 102] width 243 height 12
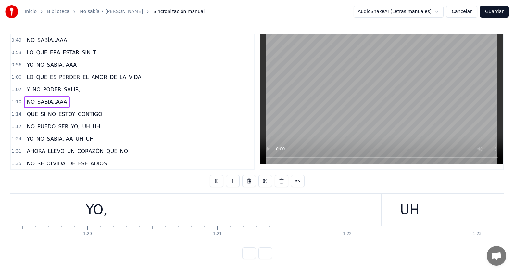
scroll to position [0, 10419]
click at [33, 129] on span "NO" at bounding box center [30, 126] width 9 height 7
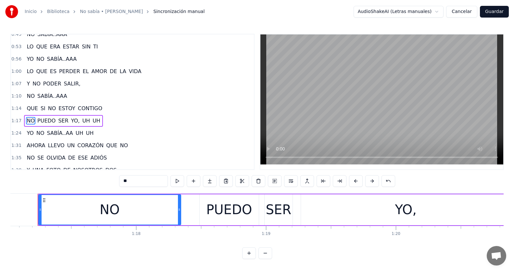
scroll to position [0, 10001]
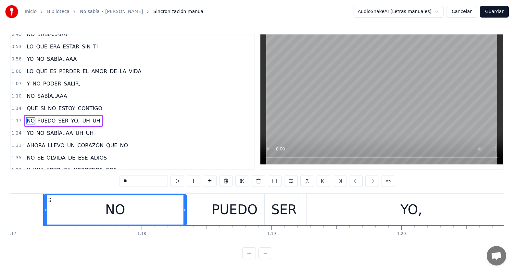
click at [130, 182] on input "**" at bounding box center [143, 181] width 49 height 12
type input "*******"
click at [118, 120] on div "1:17 NO..OOO PUEDO SER YO, UH UH" at bounding box center [132, 121] width 243 height 12
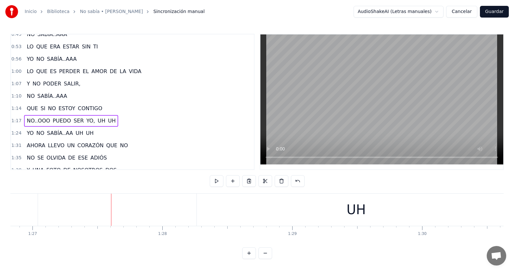
scroll to position [0, 11305]
click at [66, 133] on span "SABÍA..AA" at bounding box center [59, 132] width 27 height 7
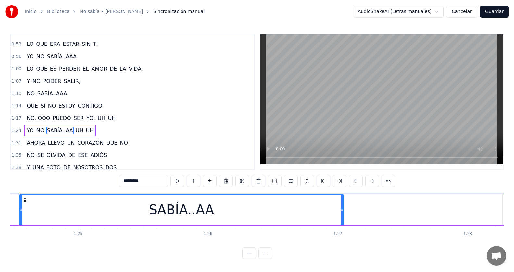
scroll to position [0, 10949]
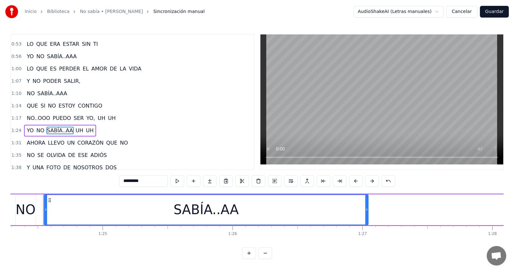
click at [143, 182] on input "*********" at bounding box center [143, 181] width 49 height 12
type input "*********"
click at [119, 132] on div "1:[DEMOGRAPHIC_DATA] NO SABÍA, AH UH UH" at bounding box center [132, 130] width 243 height 12
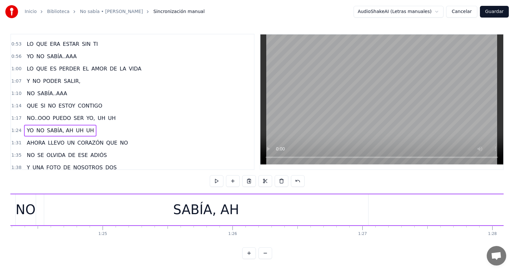
scroll to position [0, 10894]
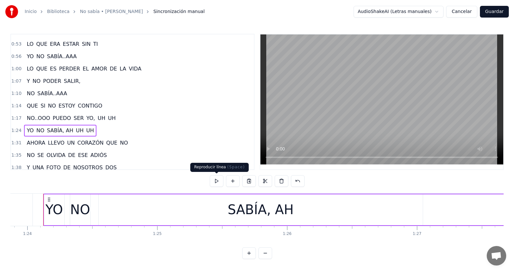
click at [216, 182] on button at bounding box center [217, 181] width 14 height 12
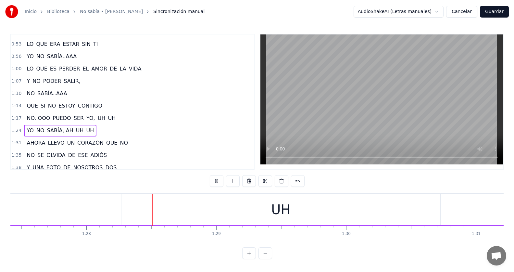
scroll to position [0, 11365]
click at [75, 134] on span "UH" at bounding box center [79, 130] width 9 height 7
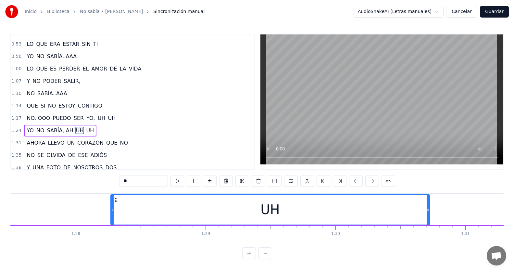
scroll to position [198, 0]
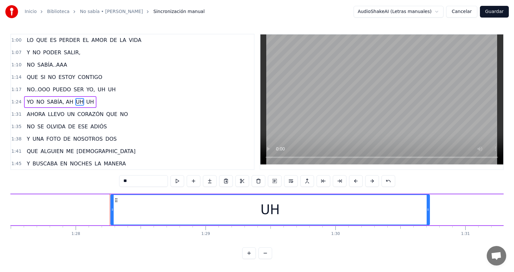
click at [126, 180] on input "**" at bounding box center [143, 181] width 49 height 12
type input "*****"
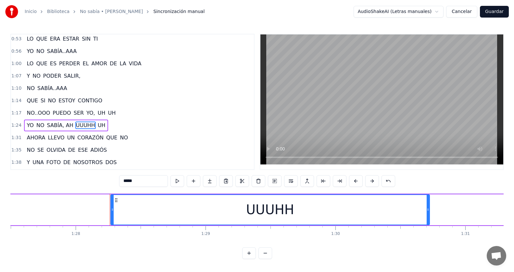
scroll to position [165, 0]
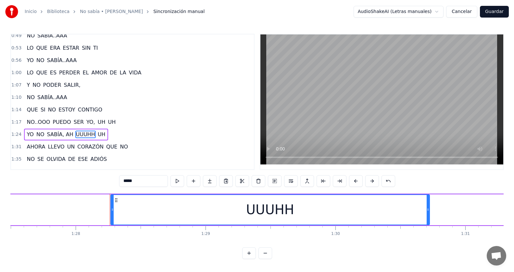
click at [111, 133] on div "1:[DEMOGRAPHIC_DATA] NO SABÍA, AH UUUHH UH" at bounding box center [132, 134] width 243 height 12
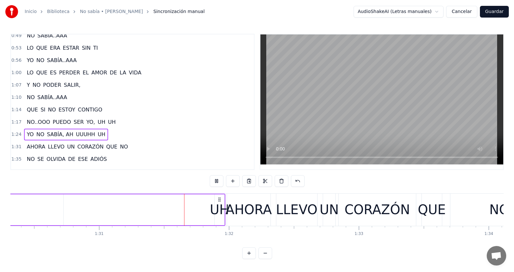
scroll to position [0, 11800]
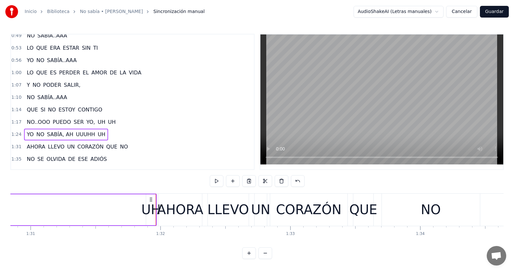
click at [97, 135] on span "UH" at bounding box center [101, 134] width 9 height 7
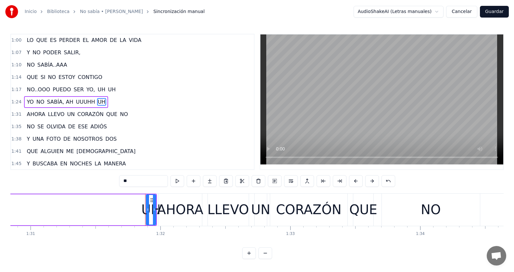
type input "*****"
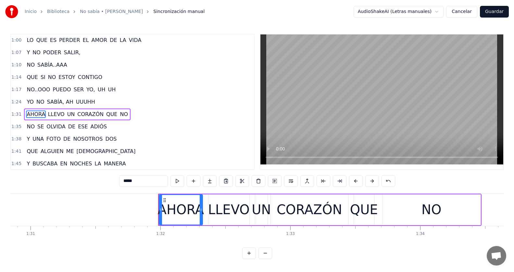
scroll to position [210, 0]
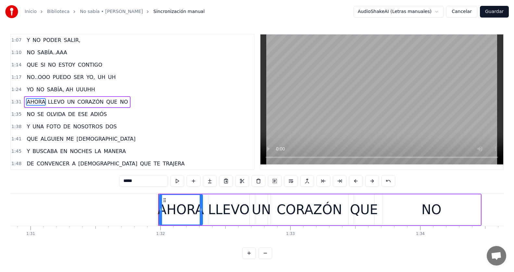
click at [98, 88] on div "1:[DEMOGRAPHIC_DATA] NO SABÍA, AH UUUHH" at bounding box center [132, 89] width 243 height 12
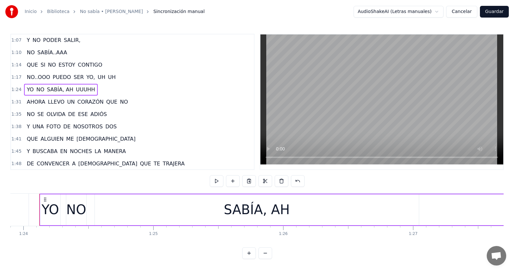
scroll to position [0, 10894]
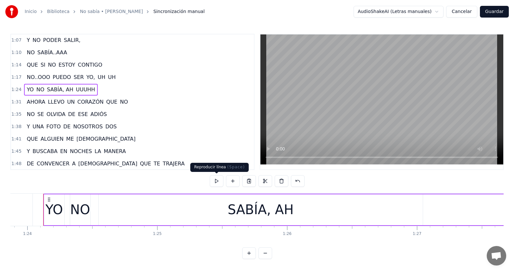
click at [222, 179] on button at bounding box center [217, 181] width 14 height 12
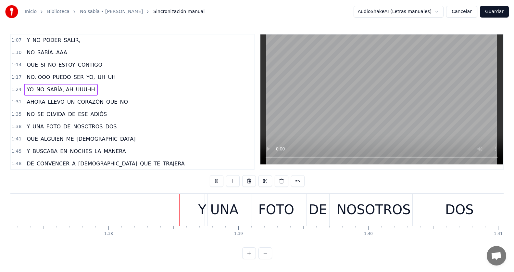
scroll to position [0, 12669]
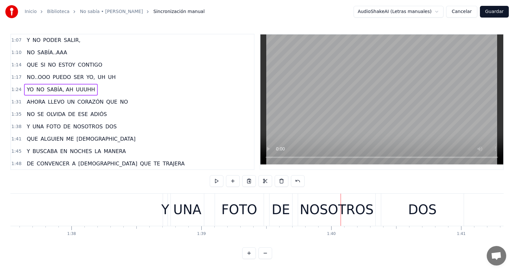
click at [122, 128] on div "1:38 Y UNA FOTO DE NOSOTROS DOS" at bounding box center [132, 126] width 243 height 12
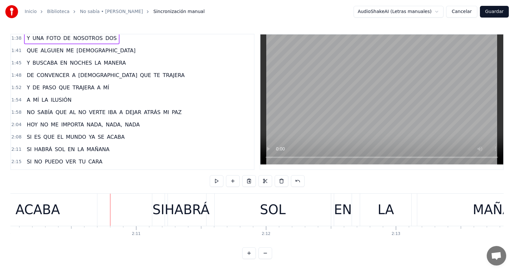
scroll to position [308, 0]
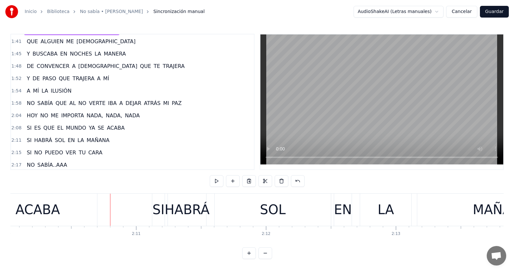
click at [124, 132] on div "2:08 SI ES QUE EL MUNDO YA SE ACABA" at bounding box center [132, 128] width 243 height 12
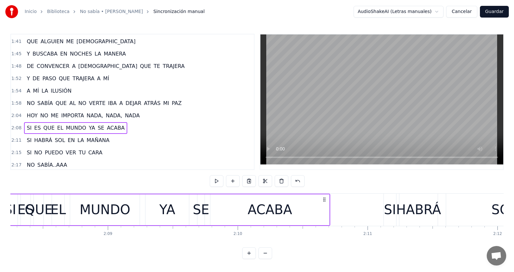
scroll to position [0, 16618]
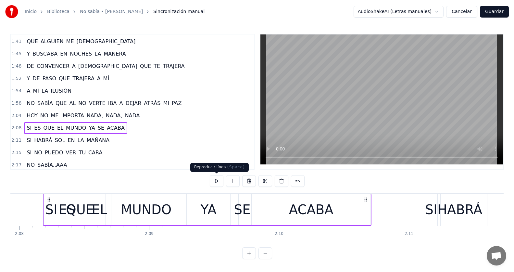
click at [216, 179] on button at bounding box center [217, 181] width 14 height 12
